Goal: Information Seeking & Learning: Learn about a topic

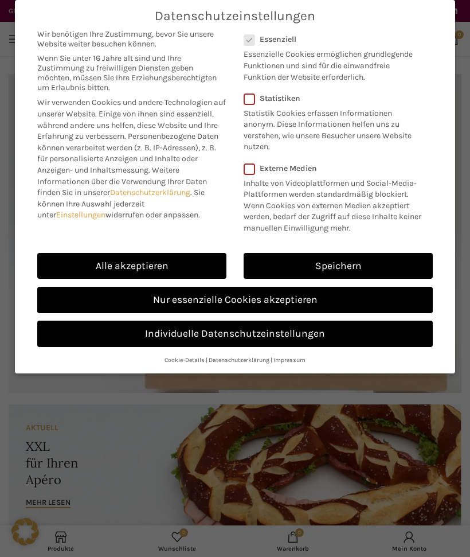
click at [177, 263] on link "Alle akzeptieren" at bounding box center [131, 266] width 189 height 26
checkbox input "true"
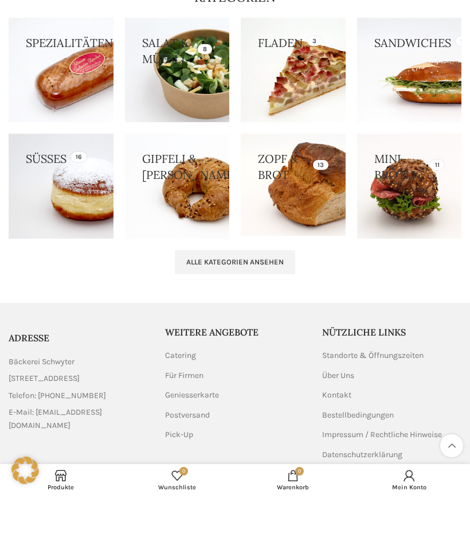
scroll to position [1394, 0]
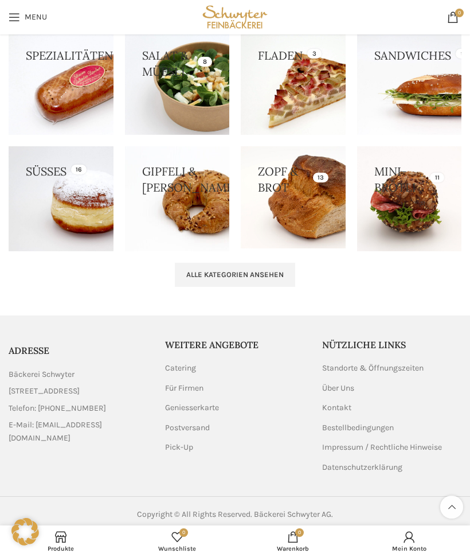
click at [340, 403] on link "Kontakt" at bounding box center [337, 407] width 30 height 11
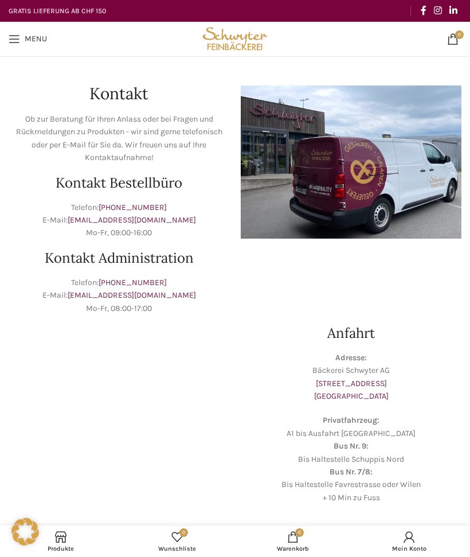
click at [18, 36] on span "Open mobile menu" at bounding box center [14, 38] width 11 height 11
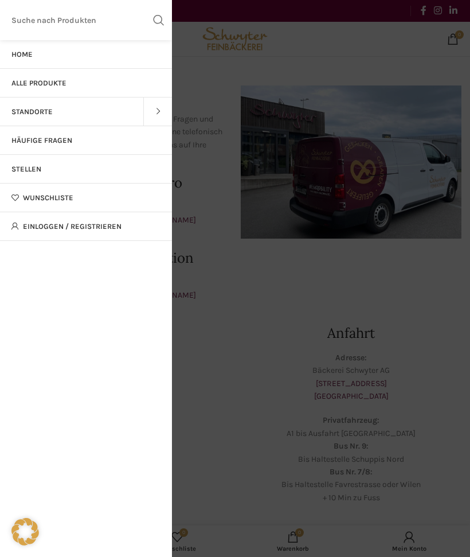
click at [61, 164] on link "Stellen" at bounding box center [86, 169] width 172 height 29
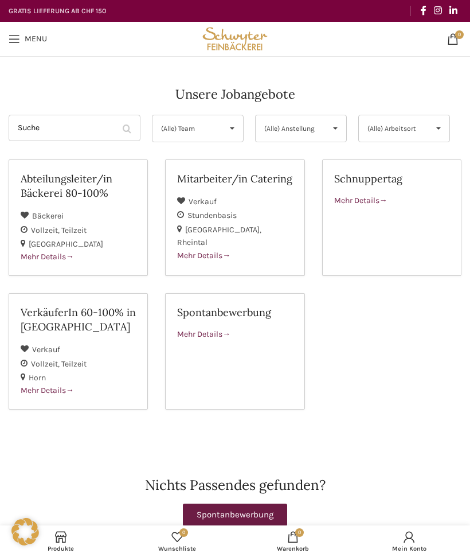
click at [227, 330] on span at bounding box center [227, 334] width 8 height 10
click at [209, 251] on span "Mehr Details" at bounding box center [203, 256] width 53 height 10
click at [437, 127] on select "(Alle) Arbeitsort St. Gallen Rheintal Horn" at bounding box center [405, 129] width 92 height 28
select select "133"
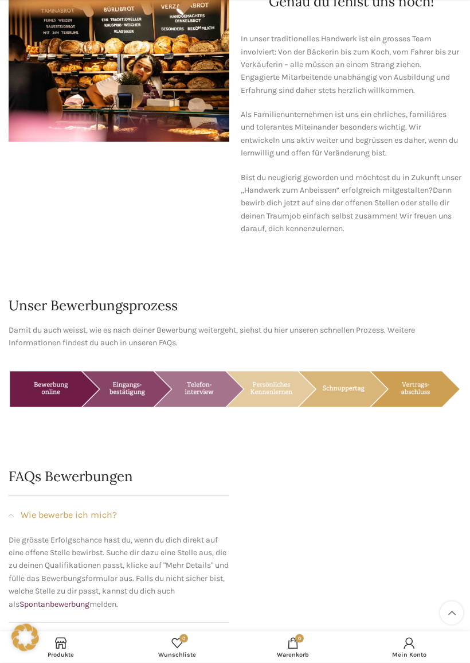
scroll to position [450, 0]
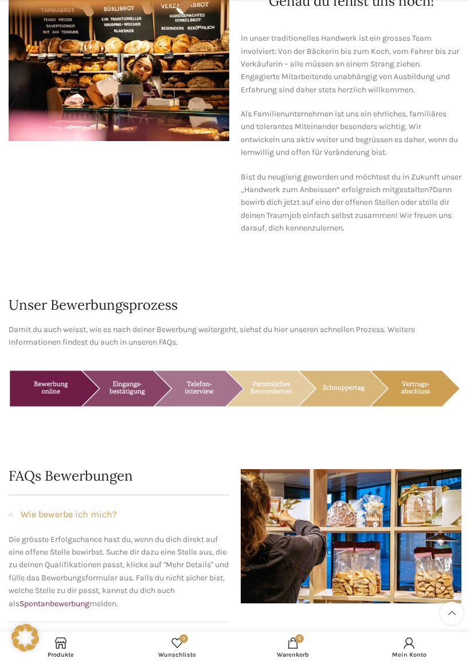
click at [207, 496] on div "Wie bewerbe ich mich?" at bounding box center [119, 515] width 221 height 38
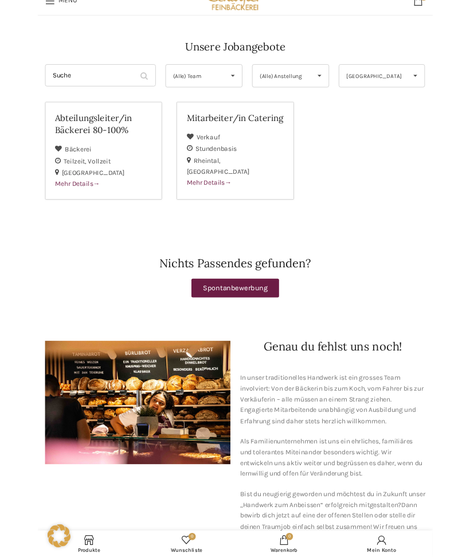
scroll to position [0, 0]
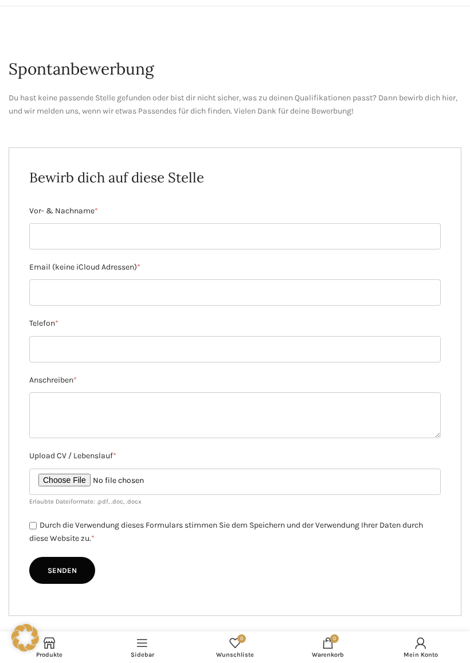
scroll to position [60, 0]
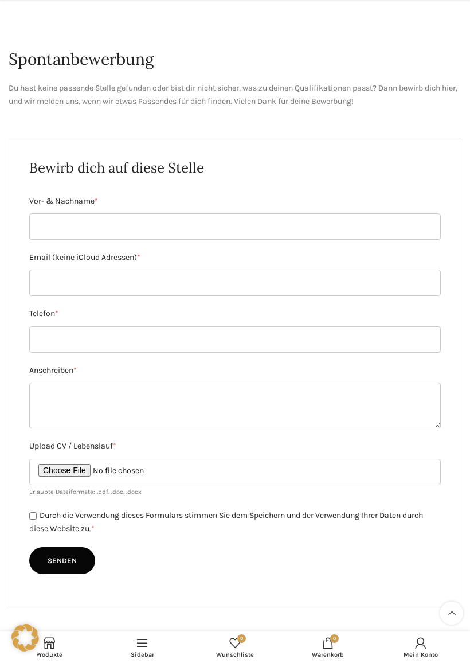
click at [34, 70] on h1 "Spontanbewerbung" at bounding box center [235, 59] width 453 height 22
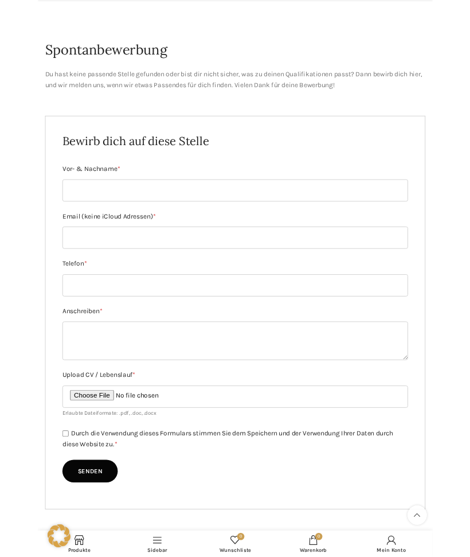
scroll to position [0, 0]
